Goal: Navigation & Orientation: Understand site structure

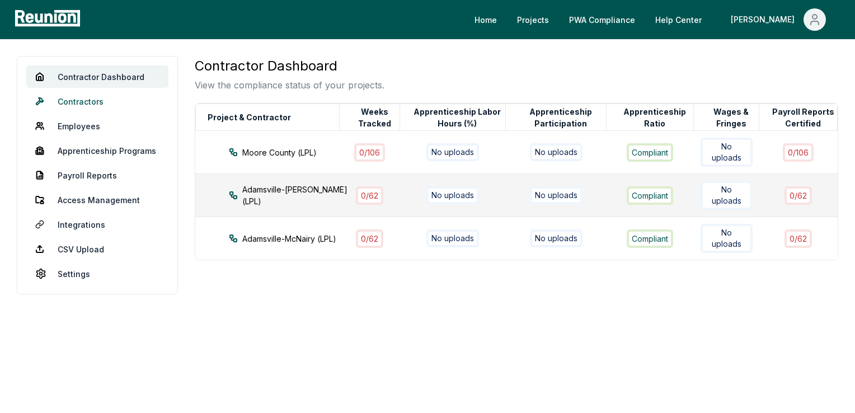
click at [88, 98] on link "Contractors" at bounding box center [97, 101] width 142 height 22
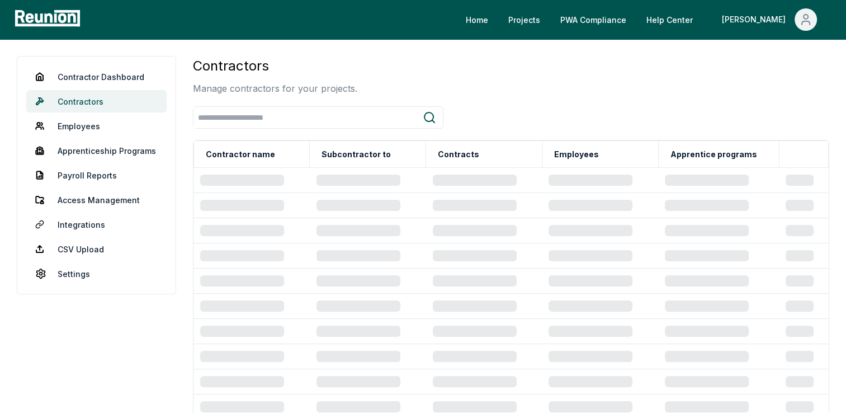
click at [88, 98] on link "Contractors" at bounding box center [96, 101] width 140 height 22
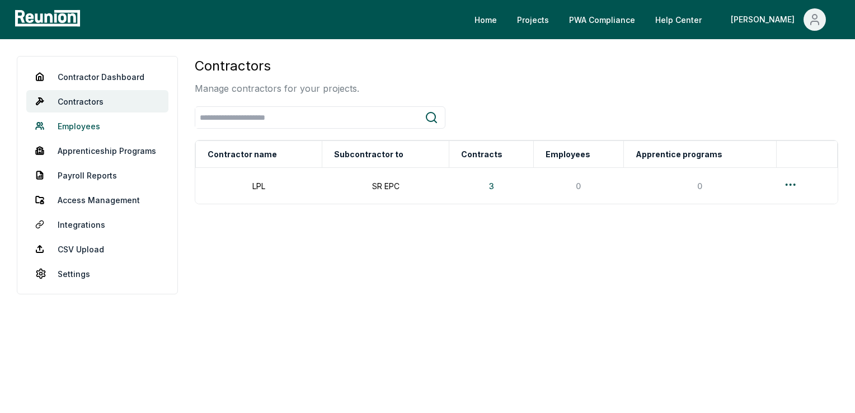
click at [74, 128] on link "Employees" at bounding box center [97, 126] width 142 height 22
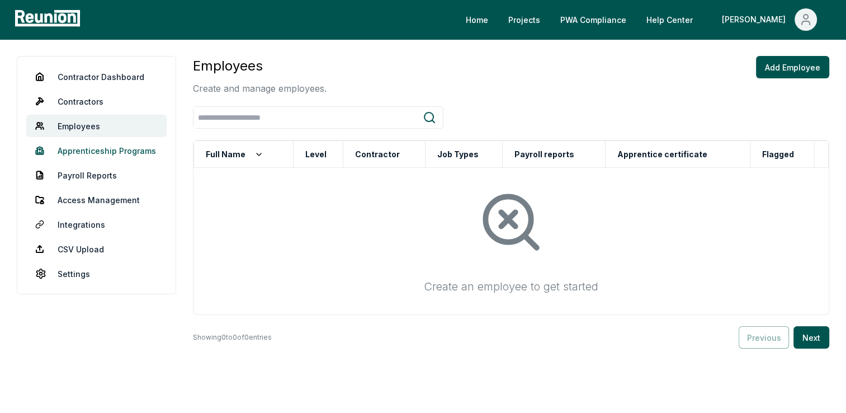
click at [85, 147] on link "Apprenticeship Programs" at bounding box center [96, 150] width 140 height 22
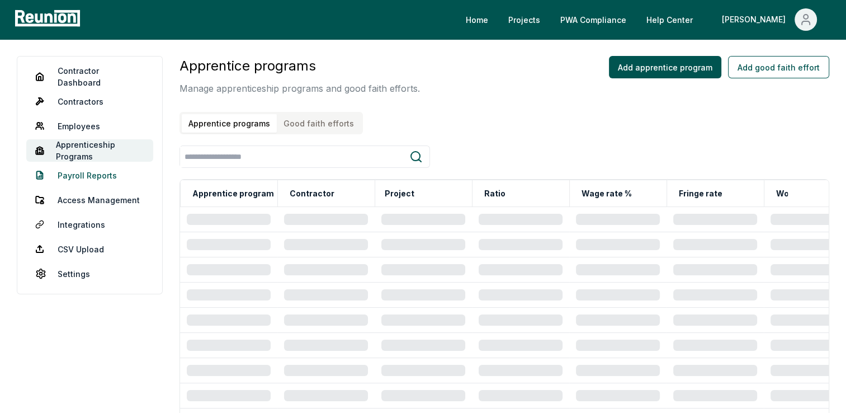
click at [87, 173] on link "Payroll Reports" at bounding box center [89, 175] width 127 height 22
